Goal: Transaction & Acquisition: Download file/media

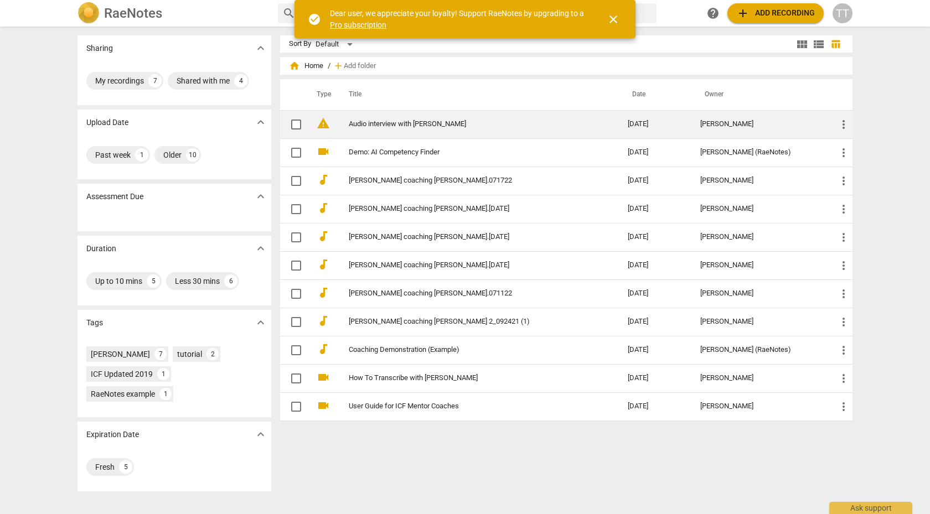
click at [379, 126] on link "Audio interview with [PERSON_NAME]" at bounding box center [468, 124] width 239 height 8
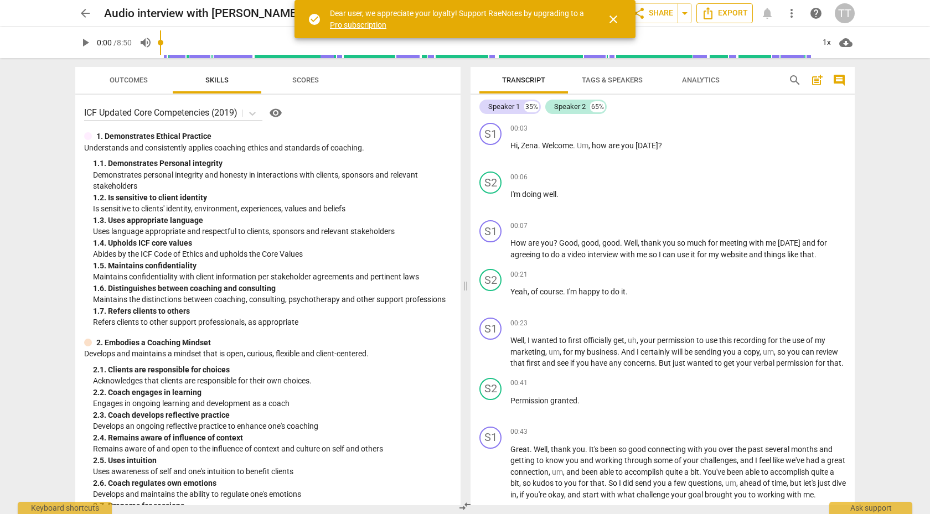
click at [732, 10] on span "Export" at bounding box center [724, 13] width 46 height 13
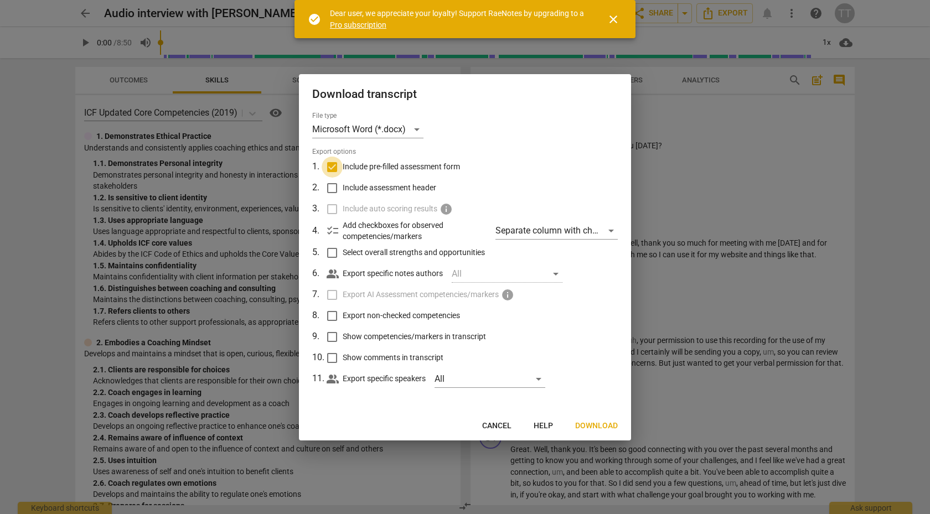
click at [328, 167] on input "Include pre-filled assessment form" at bounding box center [332, 167] width 21 height 21
checkbox input "false"
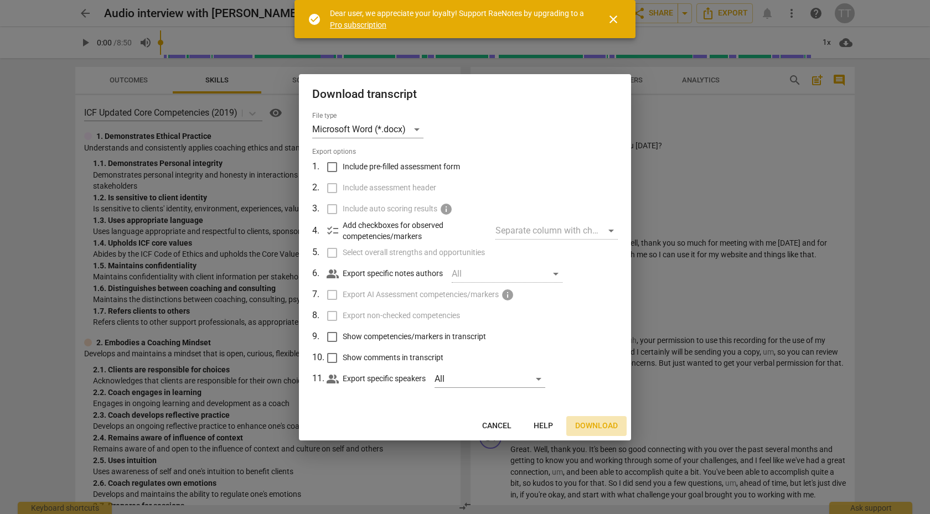
click at [587, 423] on span "Download" at bounding box center [596, 426] width 43 height 11
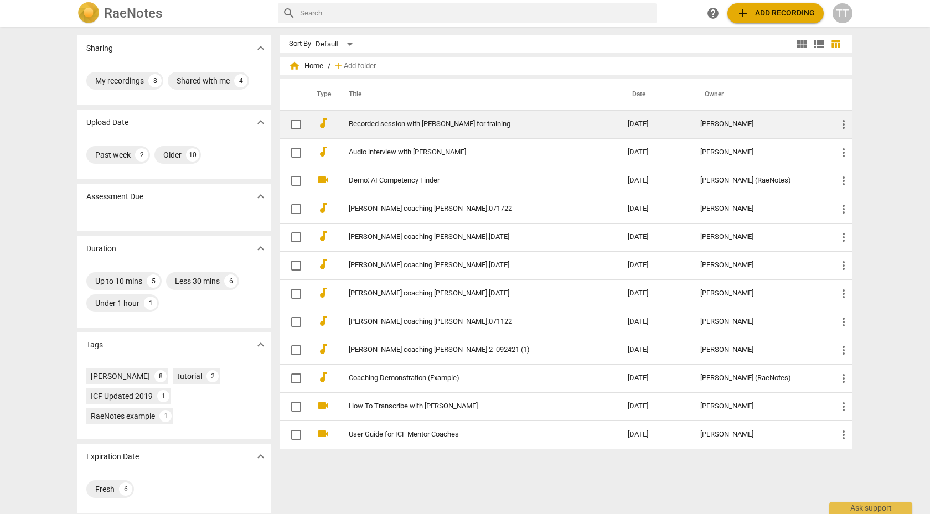
click at [434, 125] on link "Recorded session with [PERSON_NAME] for training" at bounding box center [468, 124] width 239 height 8
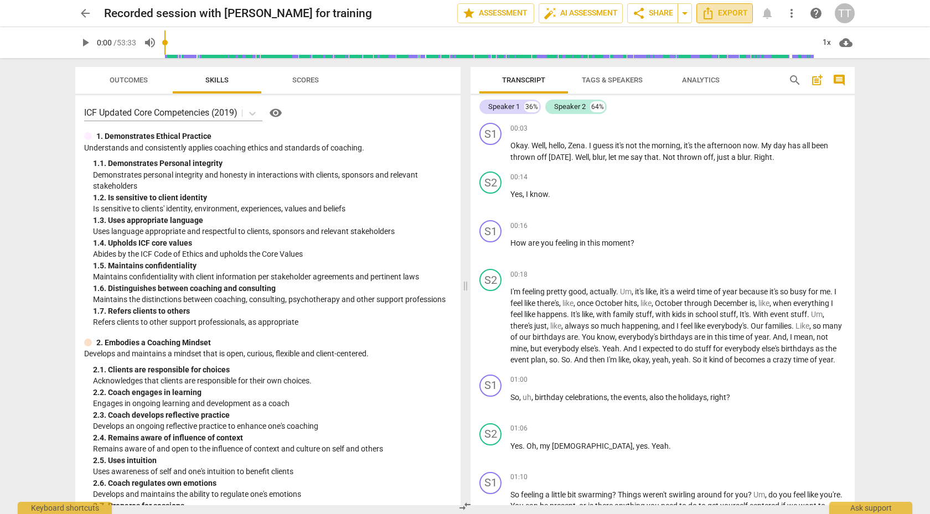
click at [717, 13] on span "Export" at bounding box center [724, 13] width 46 height 13
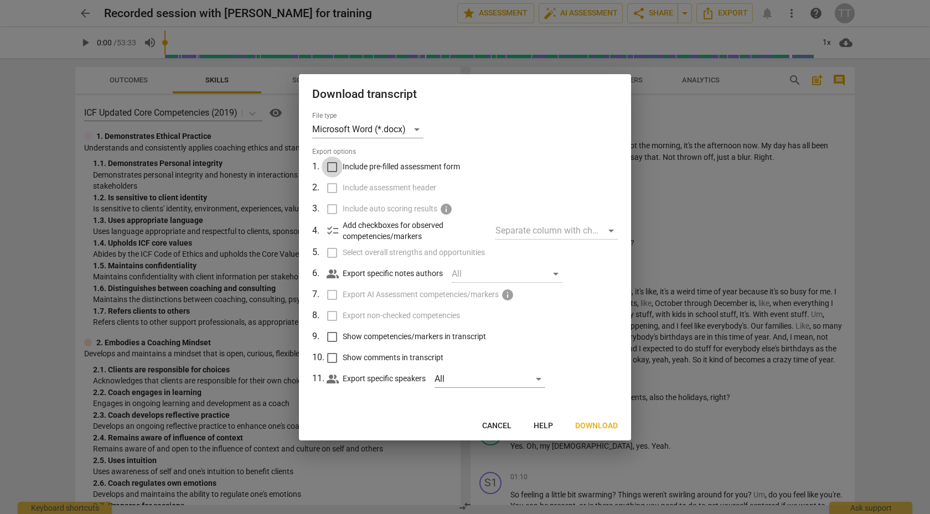
click at [330, 167] on input "Include pre-filled assessment form" at bounding box center [332, 167] width 21 height 21
checkbox input "true"
click at [587, 426] on span "Download" at bounding box center [596, 426] width 43 height 11
